Goal: Task Accomplishment & Management: Use online tool/utility

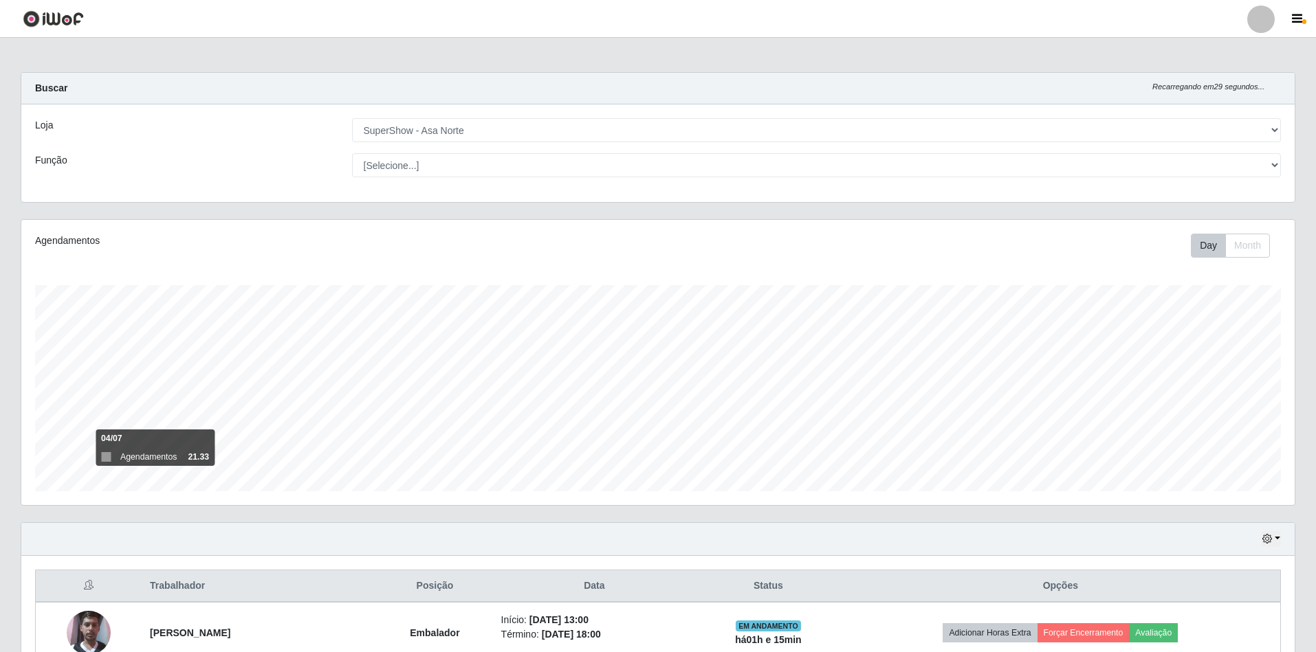
select select "71"
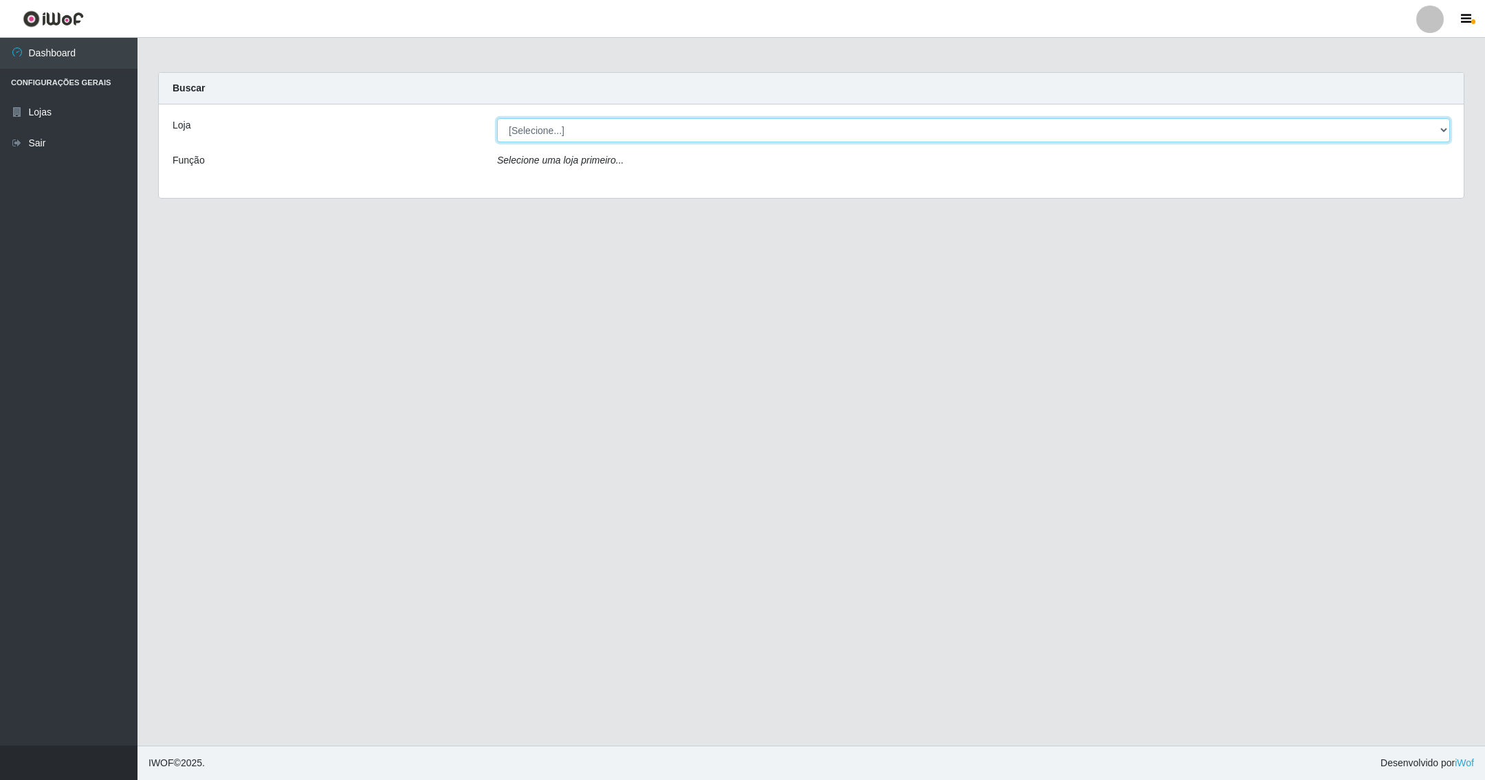
click at [574, 129] on select "[Selecione...] SuperShow - Asa Norte" at bounding box center [973, 130] width 953 height 24
select select "71"
click at [497, 118] on select "[Selecione...] SuperShow - Asa Norte" at bounding box center [973, 130] width 953 height 24
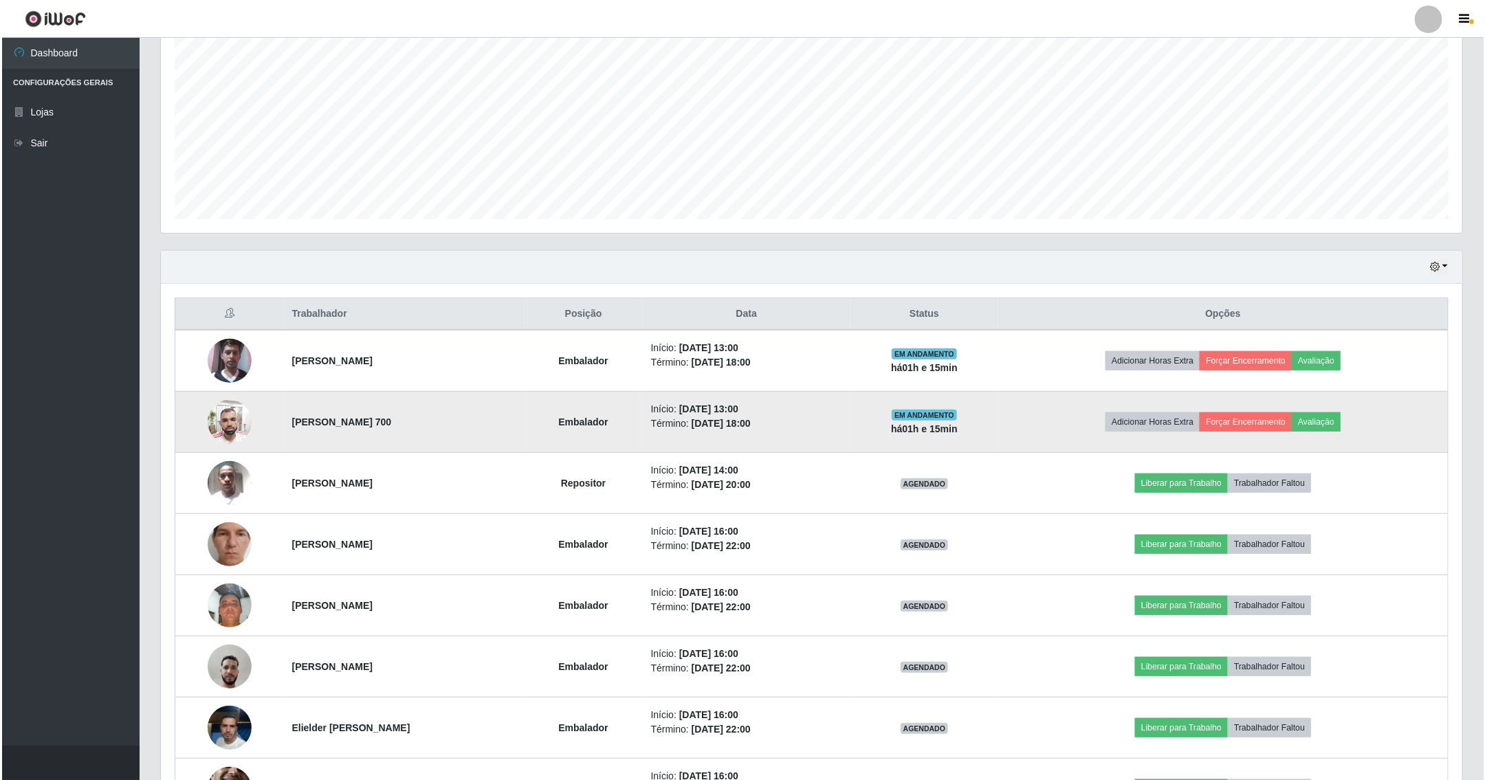
scroll to position [309, 0]
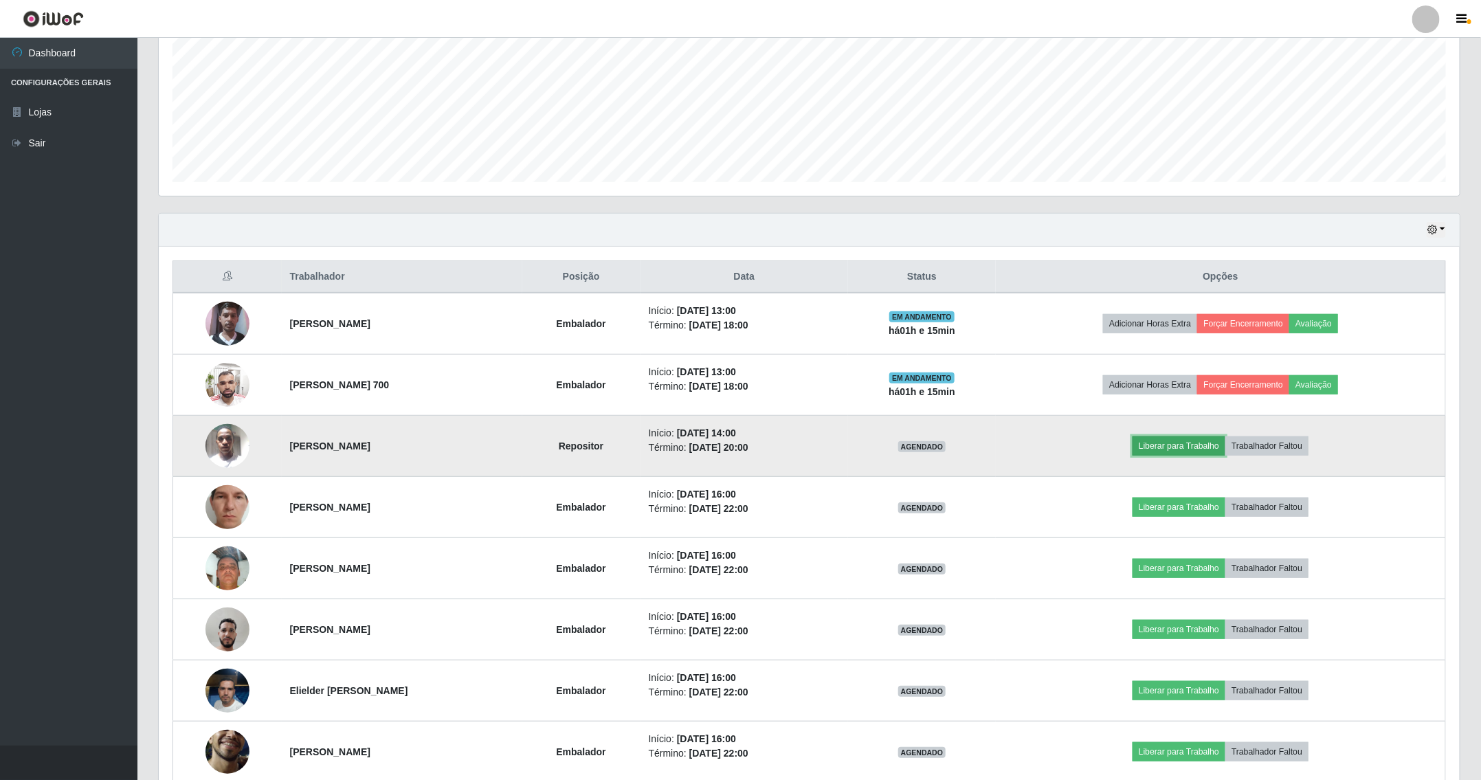
click at [1168, 454] on button "Liberar para Trabalho" at bounding box center [1179, 446] width 93 height 19
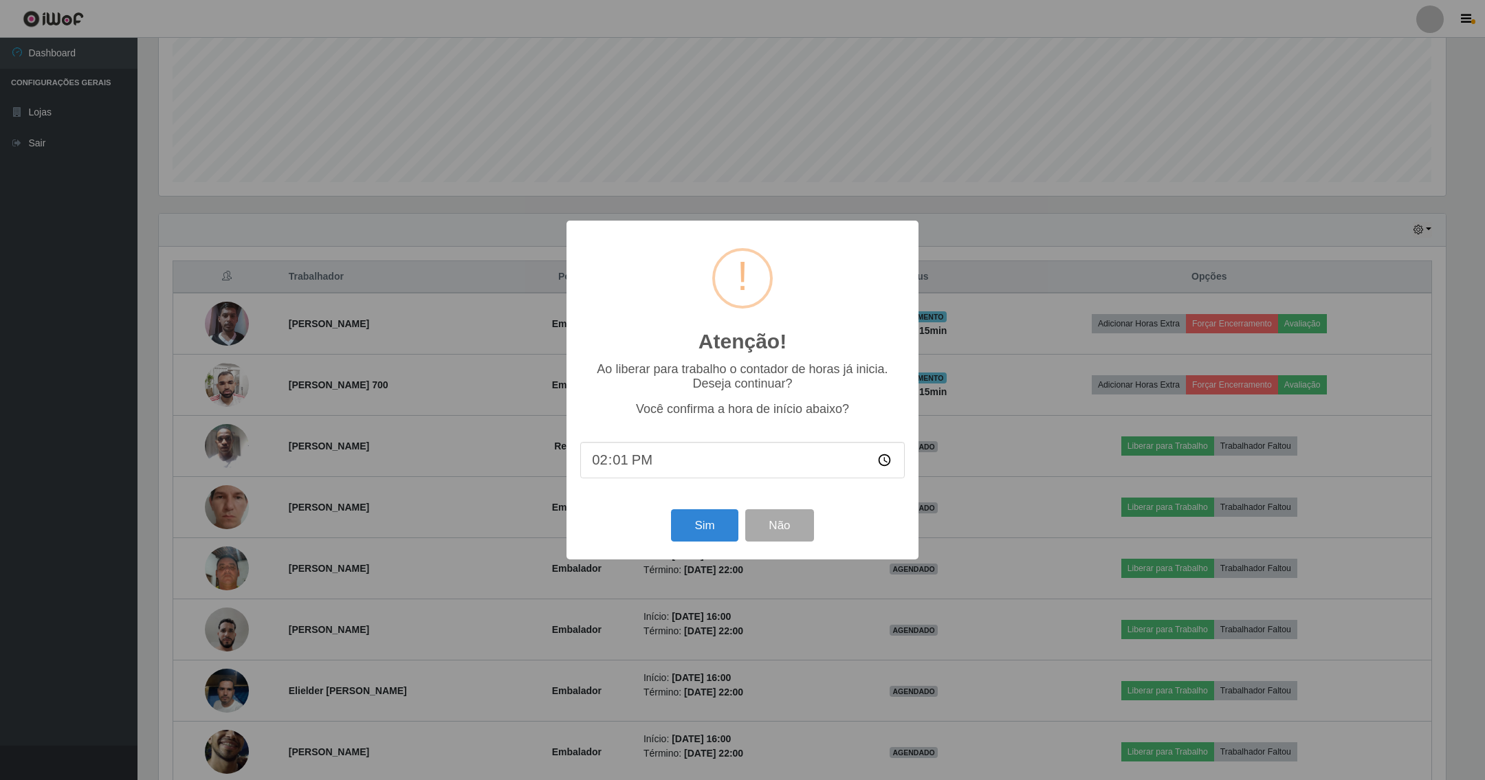
type input "14:16"
click at [703, 524] on button "Sim" at bounding box center [704, 525] width 67 height 32
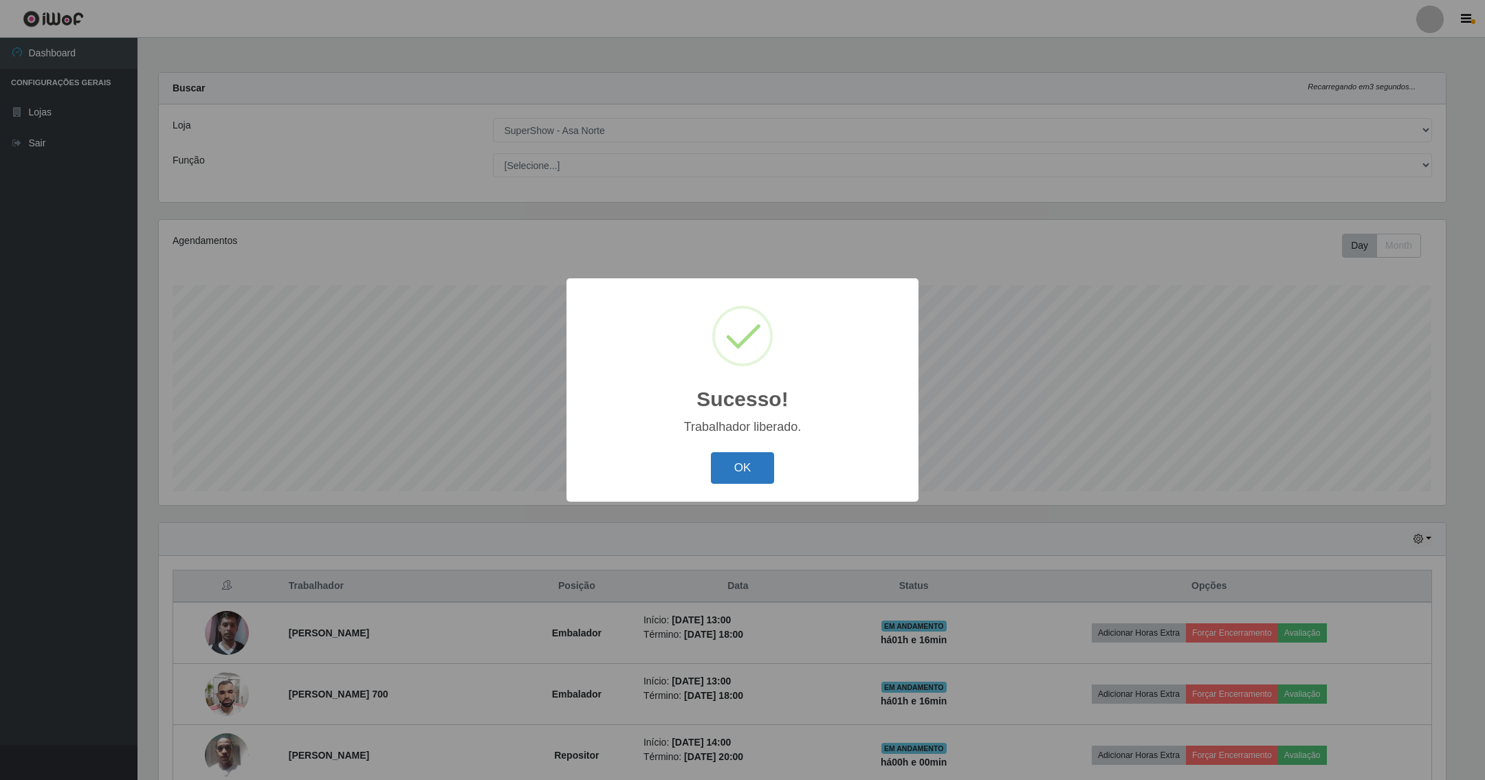
click at [745, 456] on button "OK" at bounding box center [743, 468] width 64 height 32
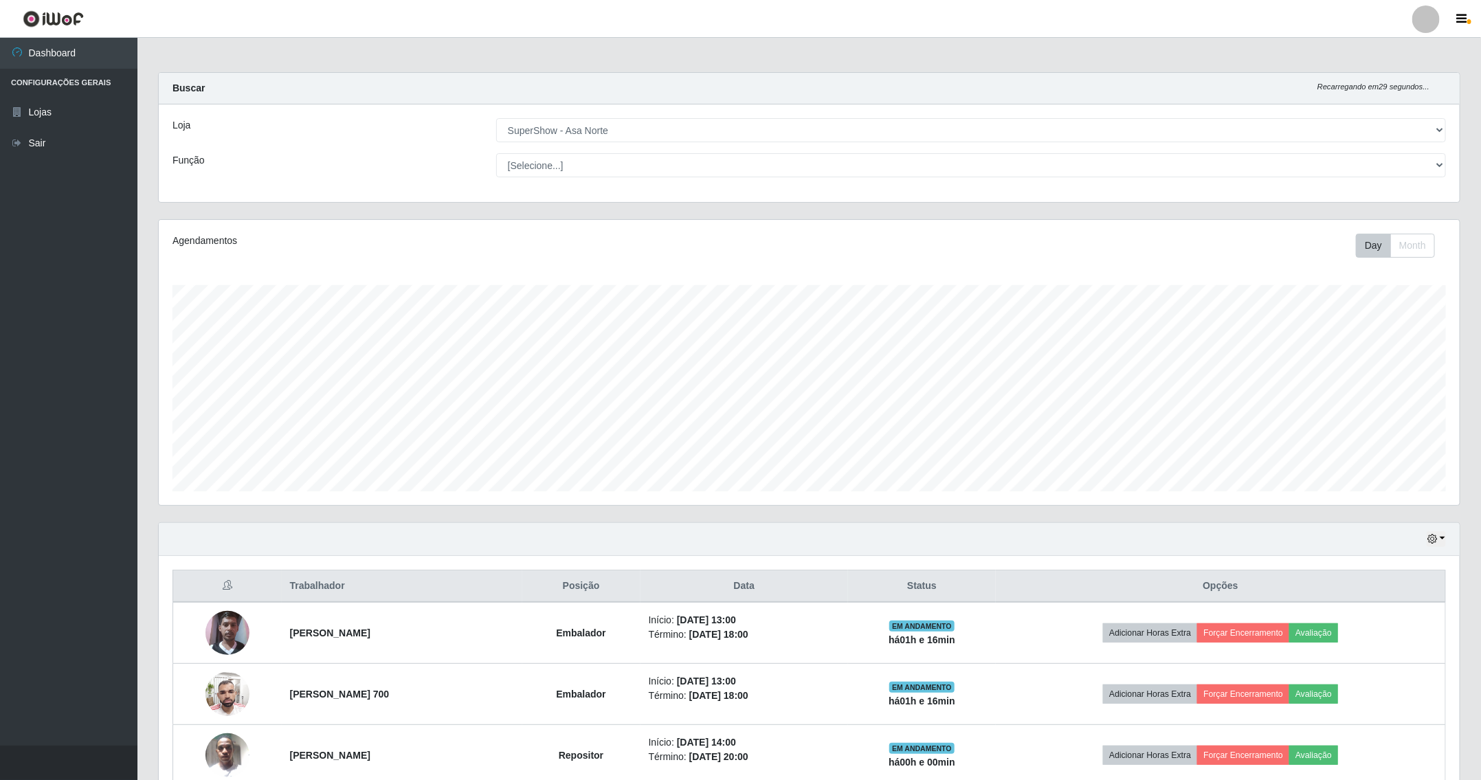
scroll to position [103, 0]
